Goal: Task Accomplishment & Management: Manage account settings

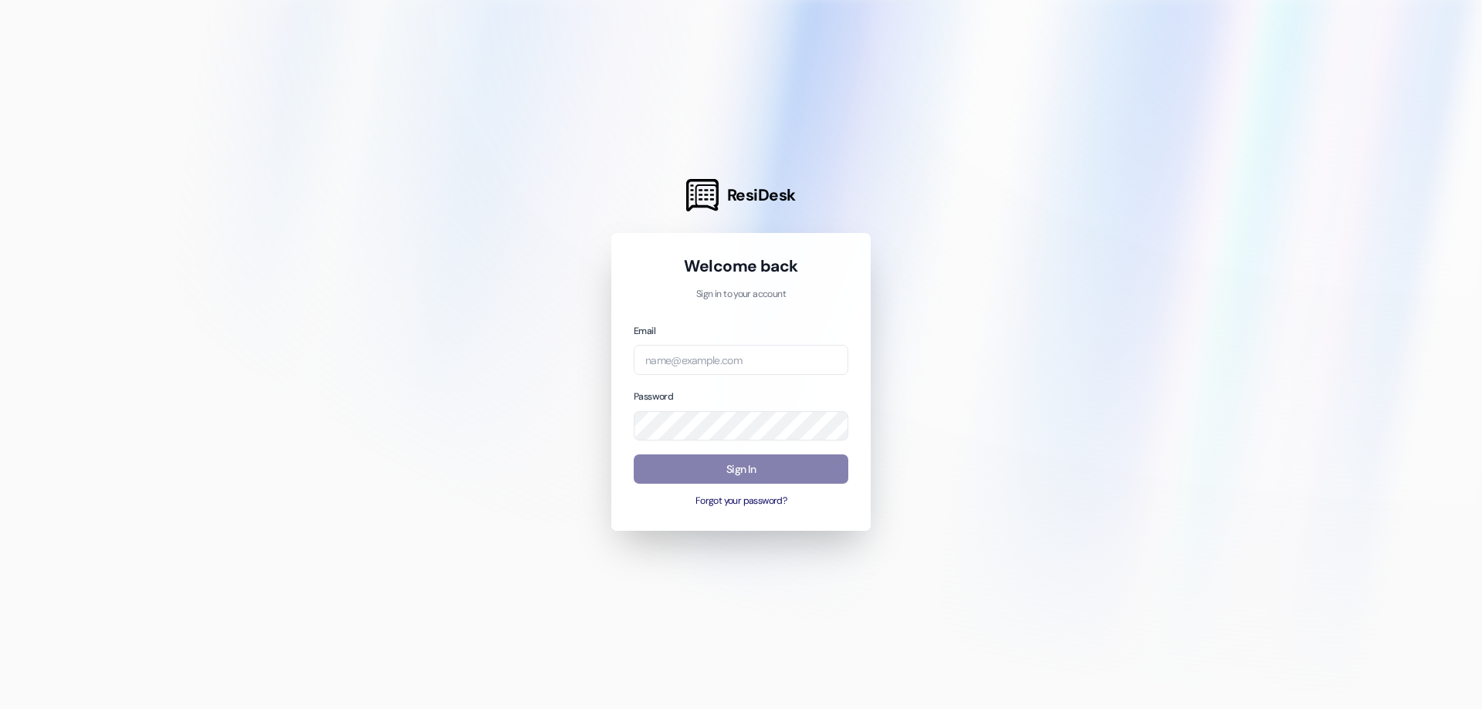
type input "[EMAIL_ADDRESS][DOMAIN_NAME]"
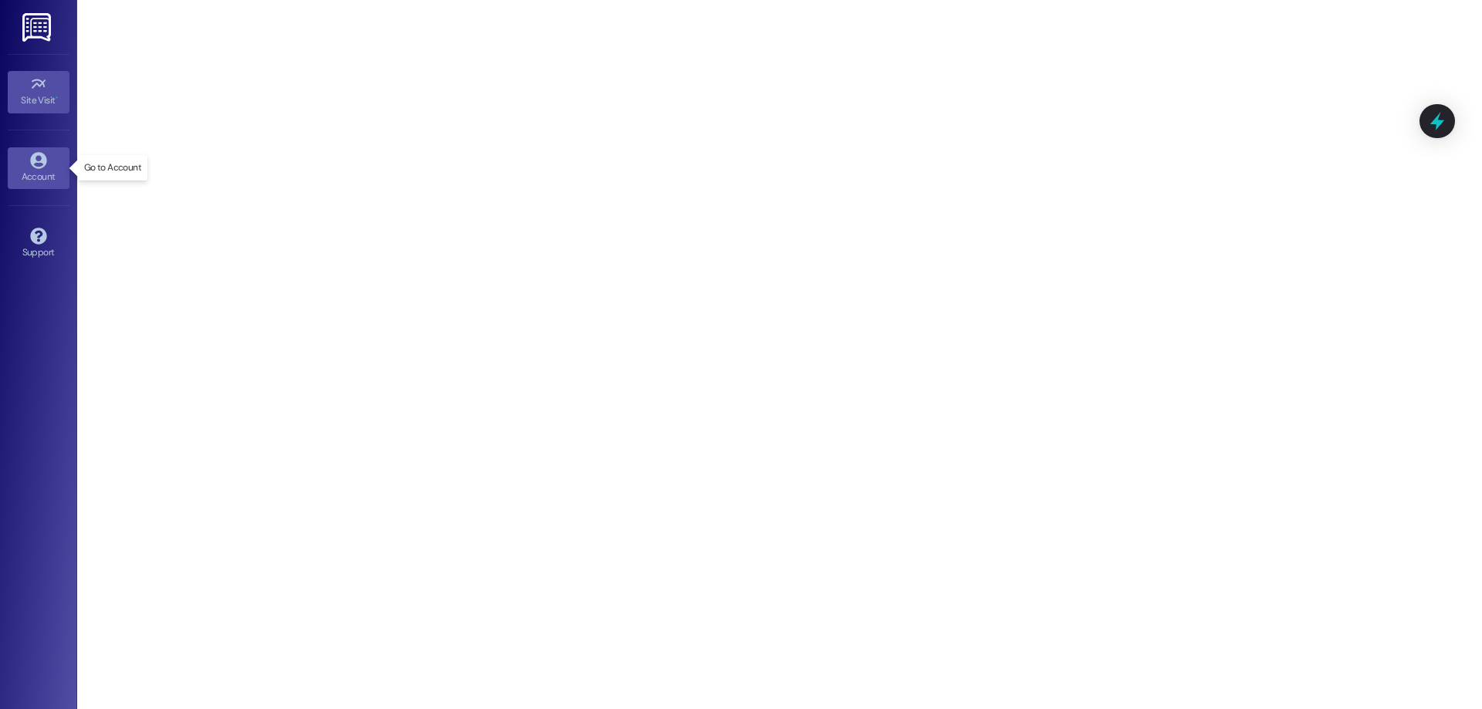
click at [34, 172] on div "Account" at bounding box center [38, 176] width 77 height 15
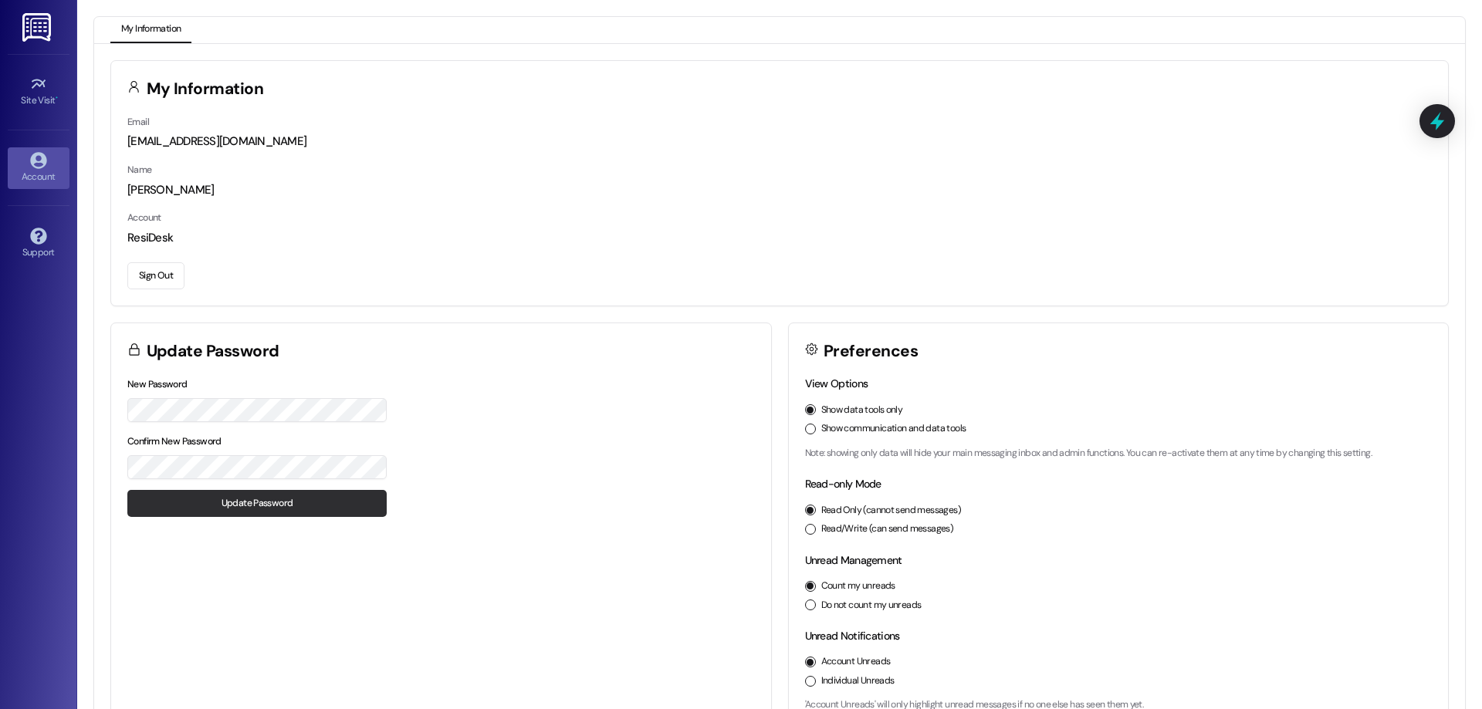
click at [233, 505] on button "Update Password" at bounding box center [256, 503] width 259 height 27
click at [810, 429] on button "Show communication and data tools" at bounding box center [810, 429] width 11 height 11
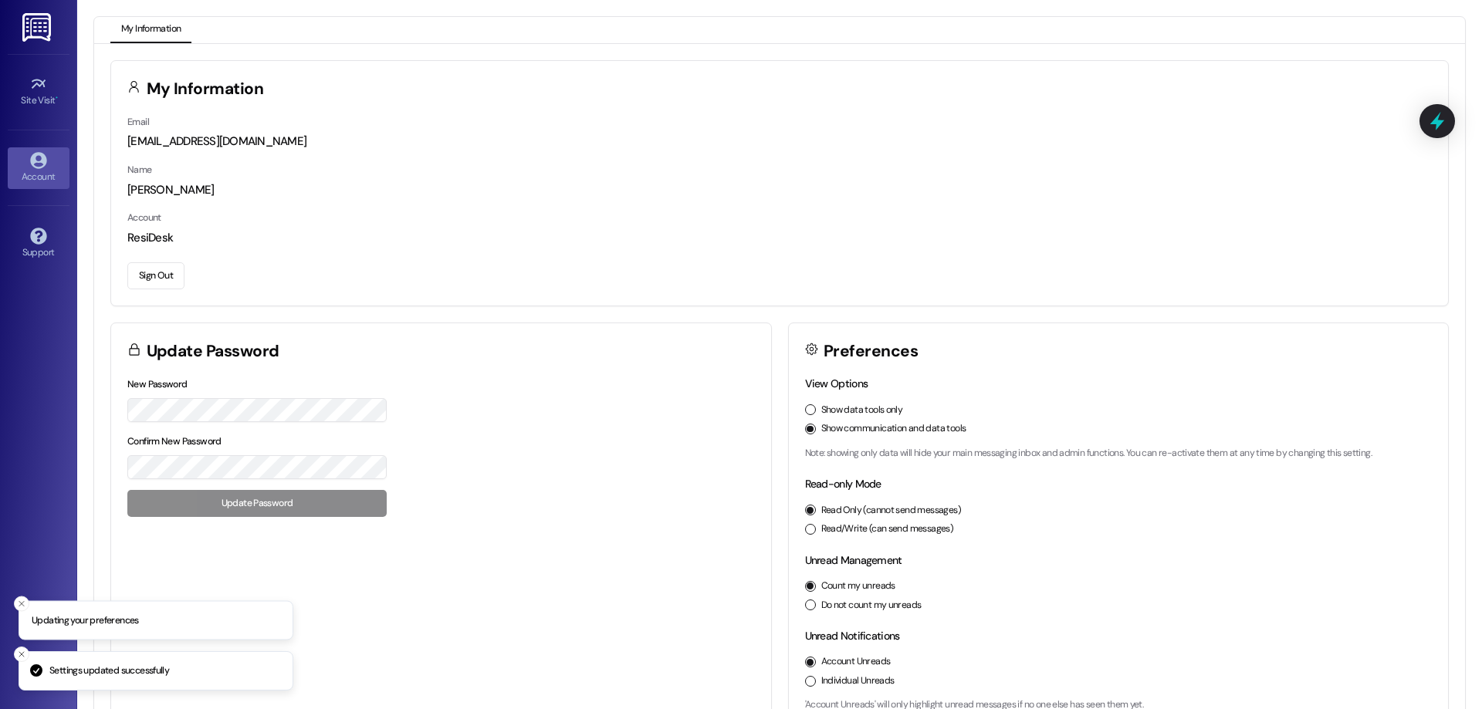
click at [805, 528] on button "Read/Write (can send messages)" at bounding box center [810, 529] width 11 height 11
click at [174, 33] on button "My Information" at bounding box center [150, 30] width 81 height 26
click at [39, 34] on img at bounding box center [38, 27] width 32 height 29
